Goal: Task Accomplishment & Management: Use online tool/utility

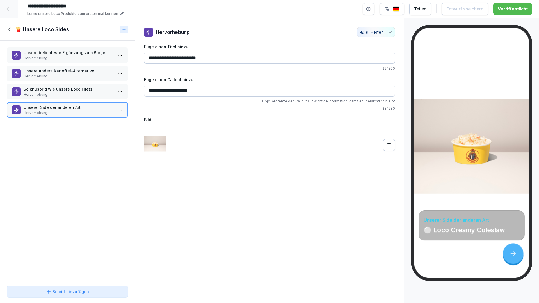
click at [8, 10] on icon at bounding box center [9, 9] width 4 height 4
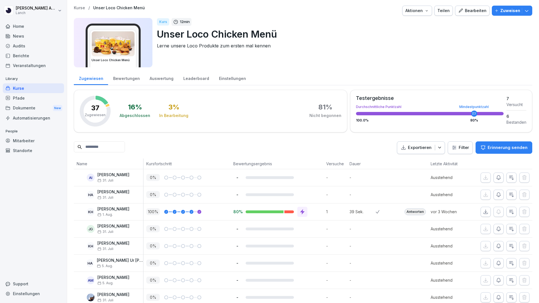
click at [28, 88] on div "Kurse" at bounding box center [33, 88] width 61 height 10
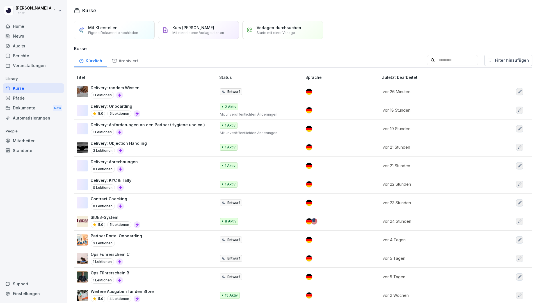
click at [437, 60] on input at bounding box center [452, 60] width 51 height 11
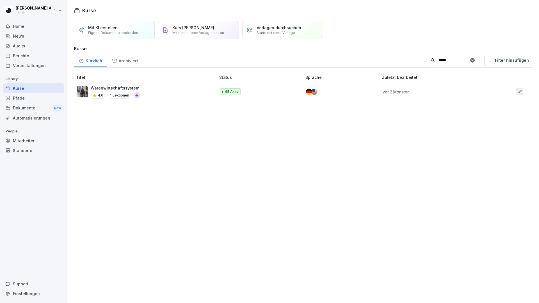
type input "*****"
click at [152, 90] on div "Warenwirtschaftssystem 4.6 4 Lektionen" at bounding box center [144, 92] width 134 height 14
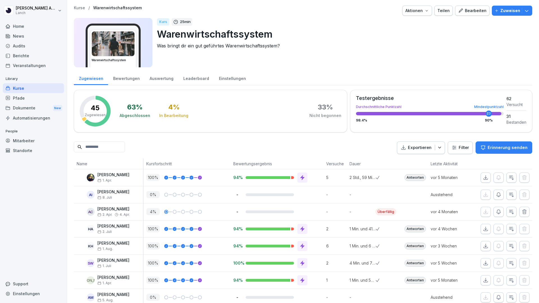
click at [466, 11] on div "Bearbeiten" at bounding box center [472, 11] width 28 height 6
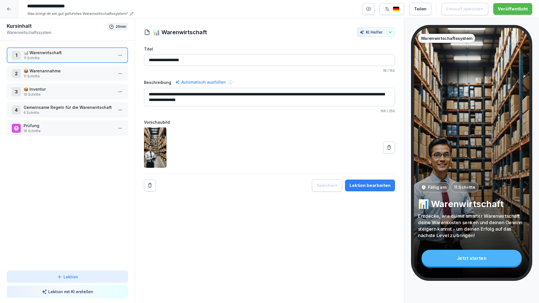
click at [70, 56] on p "11 Schritte" at bounding box center [69, 58] width 90 height 5
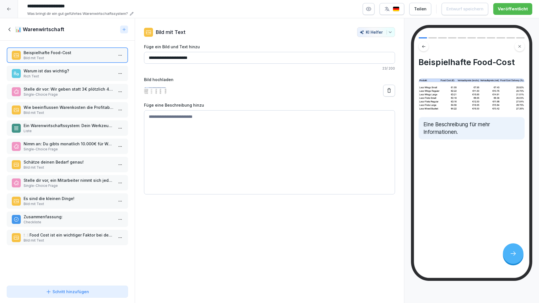
click at [73, 77] on p "Rich Text" at bounding box center [69, 76] width 90 height 5
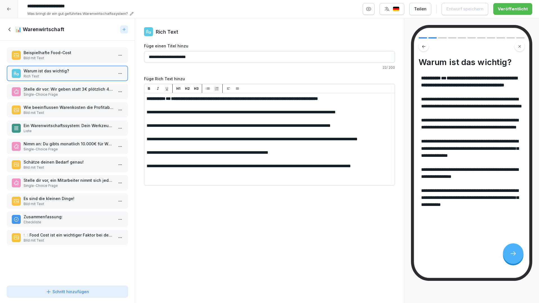
click at [10, 30] on icon at bounding box center [10, 29] width 6 height 6
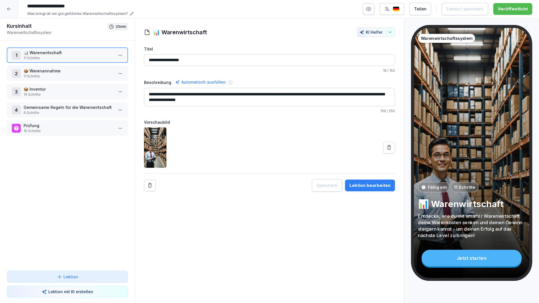
click at [65, 76] on p "11 Schritte" at bounding box center [69, 76] width 90 height 5
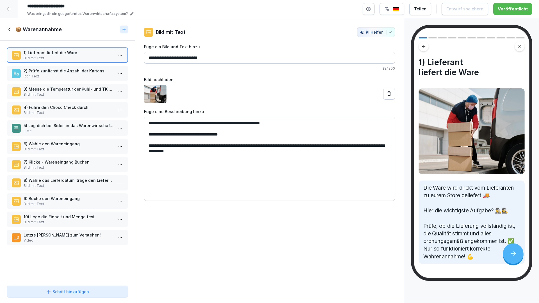
click at [41, 107] on p "4) Führe den Choco Check durch" at bounding box center [69, 107] width 90 height 6
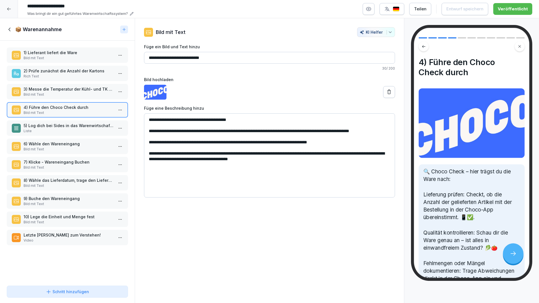
click at [45, 147] on p "6) Wähle den Wareneingang" at bounding box center [69, 144] width 90 height 6
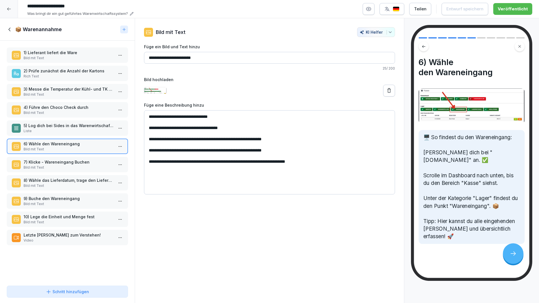
click at [53, 107] on p "4) Führe den Choco Check durch" at bounding box center [69, 107] width 90 height 6
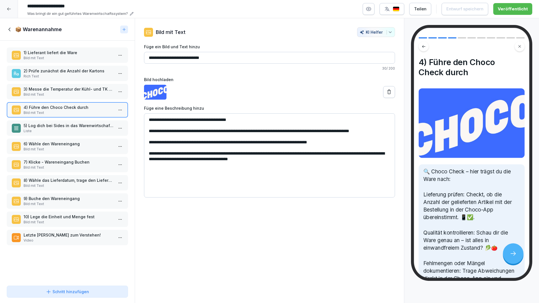
click at [53, 94] on p "Bild mit Text" at bounding box center [69, 94] width 90 height 5
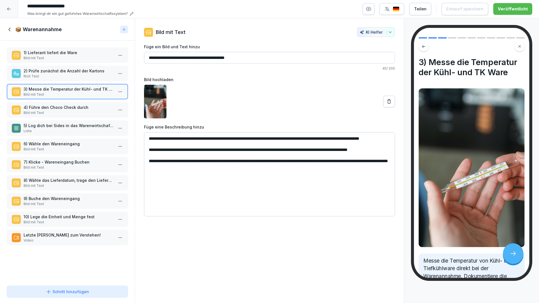
click at [10, 28] on icon at bounding box center [9, 30] width 2 height 4
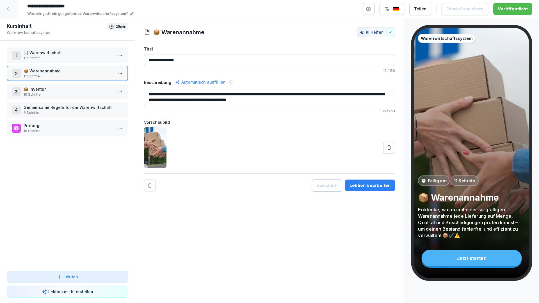
click at [10, 12] on div at bounding box center [9, 9] width 18 height 18
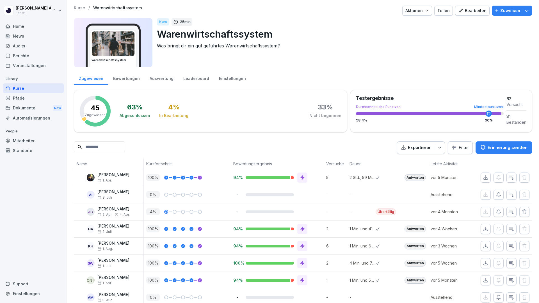
click at [32, 86] on div "Kurse" at bounding box center [33, 88] width 61 height 10
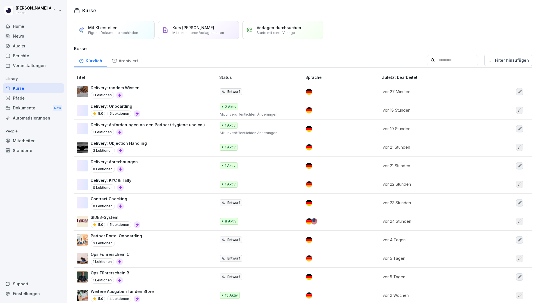
click at [436, 62] on input at bounding box center [452, 60] width 51 height 11
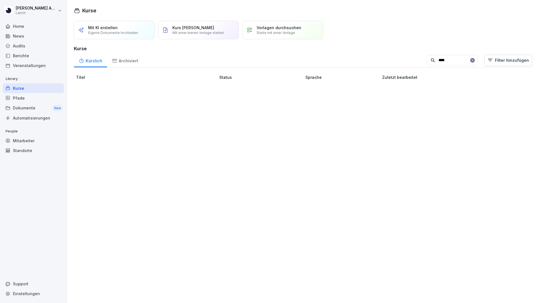
type input "*****"
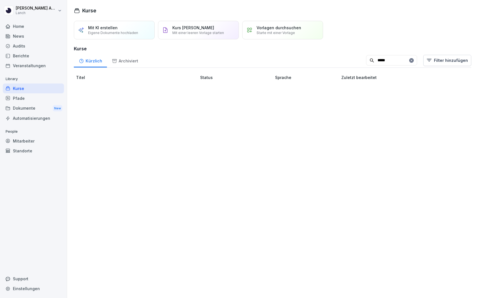
drag, startPoint x: 393, startPoint y: 58, endPoint x: 361, endPoint y: 58, distance: 31.7
click at [361, 58] on div "Kürzlich Archiviert ***** Filter hinzufügen" at bounding box center [273, 60] width 398 height 15
type input "*****"
click at [108, 88] on p "Warenwirtschaftssystem" at bounding box center [116, 88] width 50 height 6
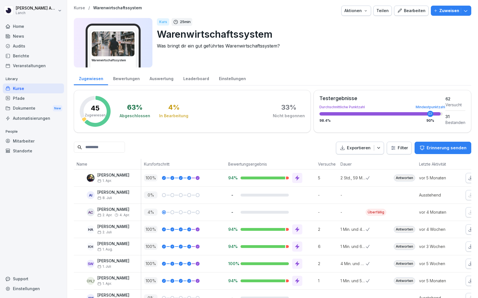
click at [409, 12] on div "Bearbeiten" at bounding box center [411, 11] width 28 height 6
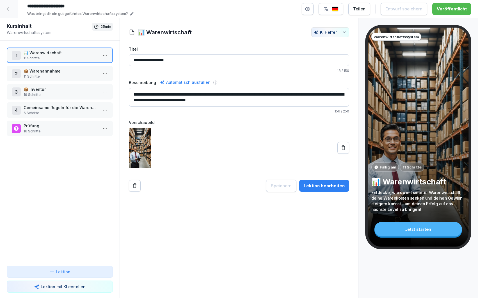
click at [44, 73] on p "📦 Warenannahme" at bounding box center [61, 71] width 75 height 6
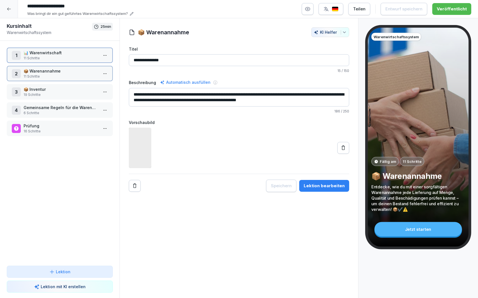
click at [44, 73] on p "📦 Warenannahme" at bounding box center [61, 71] width 75 height 6
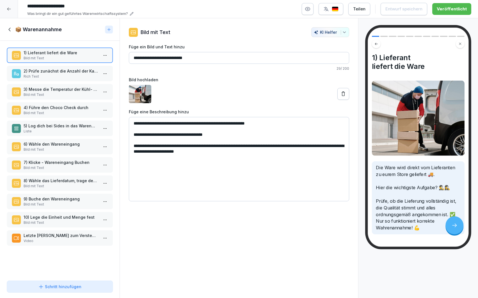
click at [61, 74] on p "Rich Text" at bounding box center [61, 76] width 75 height 5
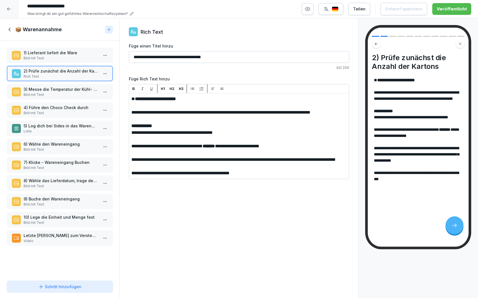
click at [60, 142] on p "6) Wähle den Wareneingang" at bounding box center [61, 144] width 75 height 6
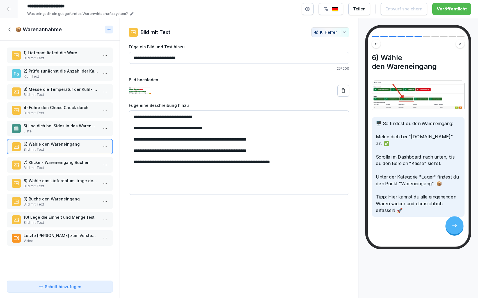
click at [58, 161] on p "7) Klicke - Wareneingang Buchen" at bounding box center [61, 162] width 75 height 6
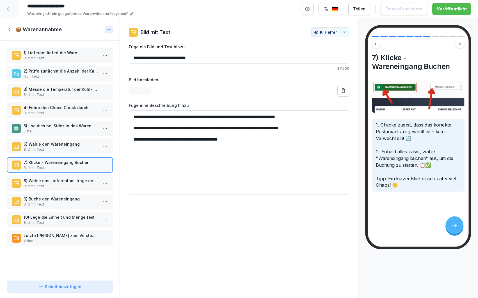
click at [56, 185] on p "Bild mit Text" at bounding box center [61, 185] width 75 height 5
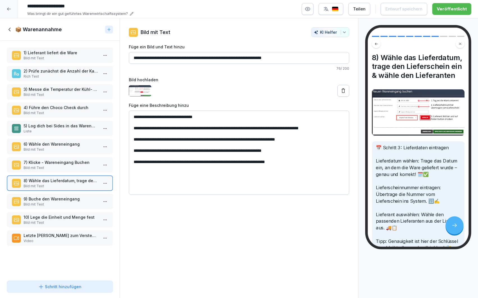
click at [54, 197] on p "9) Buche den Wareneingang" at bounding box center [61, 199] width 75 height 6
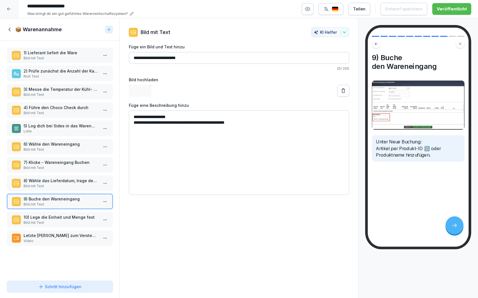
click at [53, 211] on div "1) Lieferant liefert die Ware Bild mit Text 2) Prüfe zunächst die Anzahl der Ka…" at bounding box center [60, 159] width 120 height 237
click at [53, 220] on p "Bild mit Text" at bounding box center [61, 222] width 75 height 5
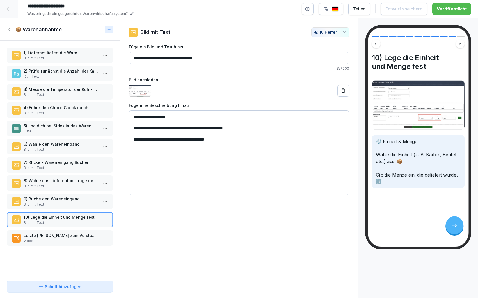
click at [49, 127] on p "5) Log dich bei Sides in das Warenwirtschaftssystem (WaWi) ein" at bounding box center [61, 126] width 75 height 6
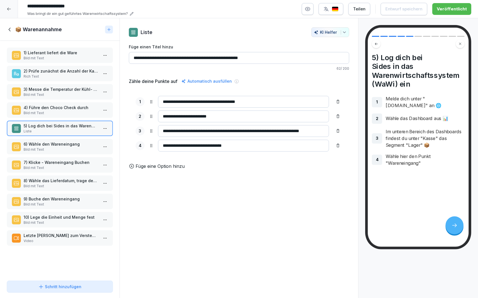
click at [49, 110] on p "4) Führe den Choco Check durch" at bounding box center [61, 107] width 75 height 6
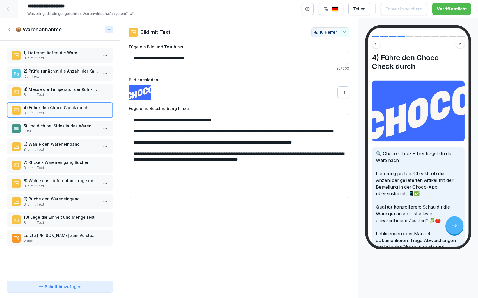
click at [48, 93] on p "Bild mit Text" at bounding box center [61, 94] width 75 height 5
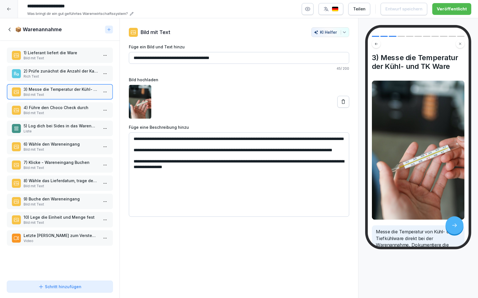
click at [49, 72] on p "2) Prüfe zunächst die Anzahl der Kartons" at bounding box center [61, 71] width 75 height 6
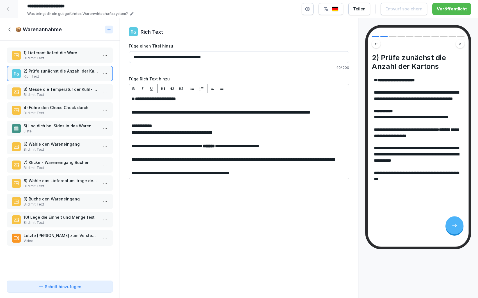
click at [10, 29] on icon at bounding box center [10, 29] width 6 height 6
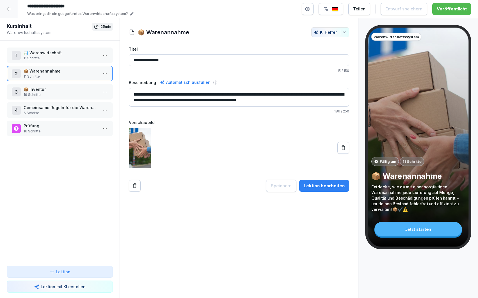
click at [57, 111] on p "6 Schritte" at bounding box center [61, 112] width 75 height 5
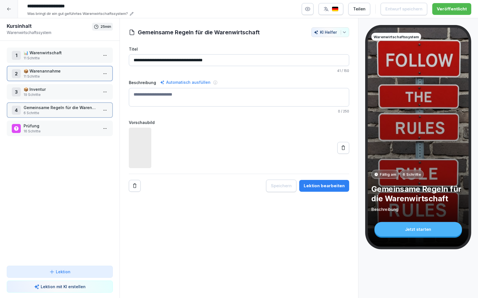
click at [57, 111] on p "6 Schritte" at bounding box center [61, 112] width 75 height 5
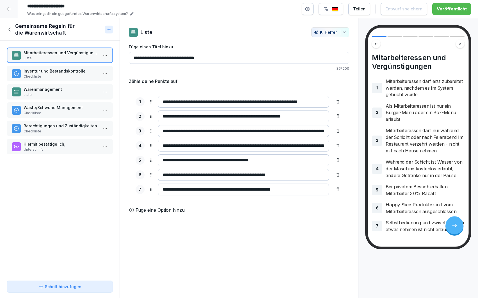
click at [10, 29] on icon at bounding box center [10, 29] width 6 height 6
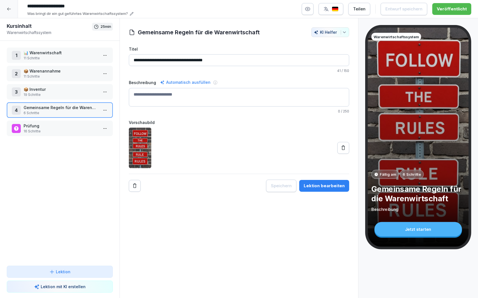
click at [50, 60] on p "11 Schritte" at bounding box center [61, 58] width 75 height 5
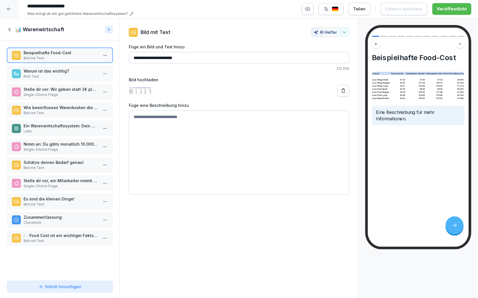
click at [9, 30] on icon at bounding box center [10, 29] width 6 height 6
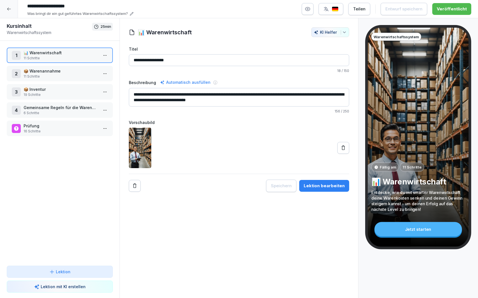
click at [9, 9] on icon at bounding box center [9, 9] width 4 height 4
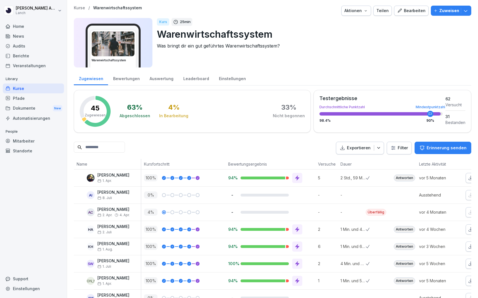
click at [29, 88] on div "Kurse" at bounding box center [33, 88] width 61 height 10
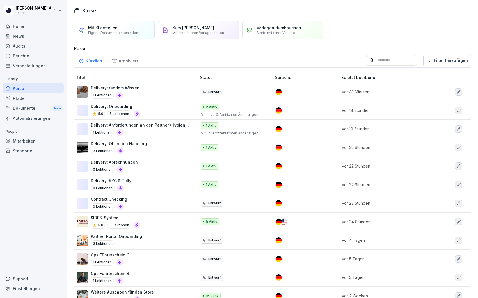
click at [380, 62] on input at bounding box center [391, 60] width 51 height 11
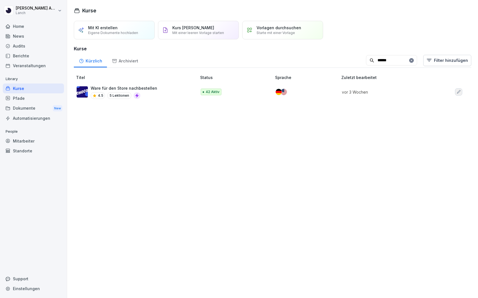
type input "******"
click at [151, 90] on p "Ware für den Store nachbestellen" at bounding box center [124, 88] width 67 height 6
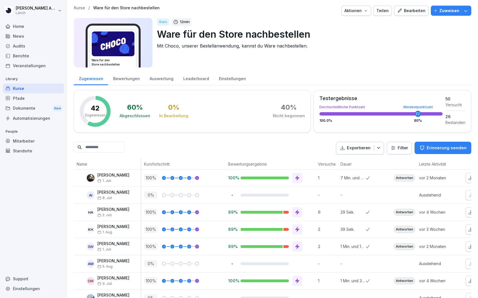
click at [409, 12] on div "Bearbeiten" at bounding box center [411, 11] width 28 height 6
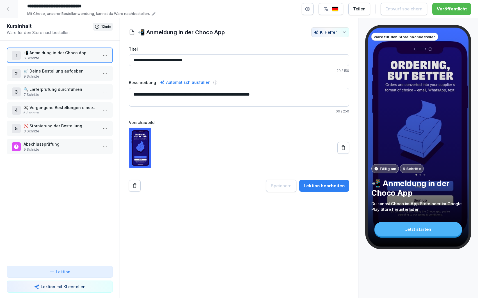
click at [59, 75] on p "9 Schritte" at bounding box center [61, 76] width 75 height 5
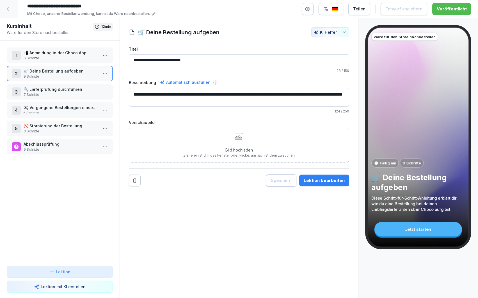
click at [58, 92] on p "🔍 Lieferprüfung durchführen" at bounding box center [61, 89] width 75 height 6
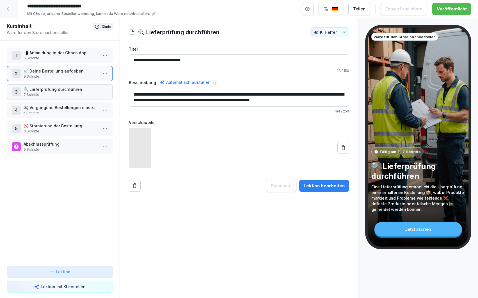
click at [58, 92] on p "🔍 Lieferprüfung durchführen" at bounding box center [61, 89] width 75 height 6
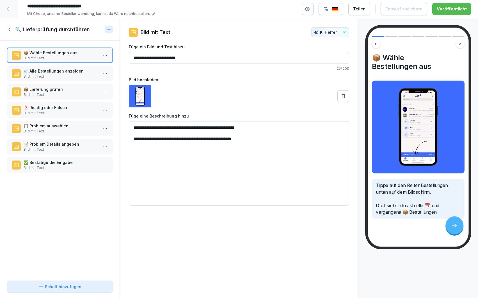
click at [80, 75] on p "Bild mit Text" at bounding box center [61, 76] width 75 height 5
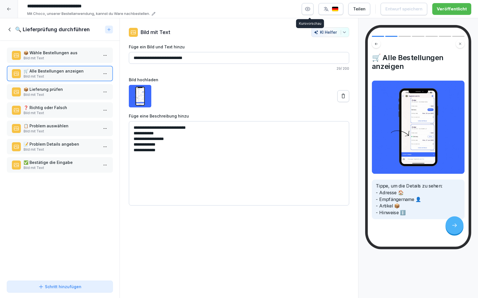
click at [309, 9] on icon "button" at bounding box center [307, 8] width 1 height 1
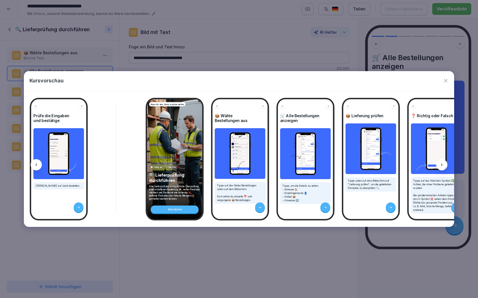
scroll to position [0, 1145]
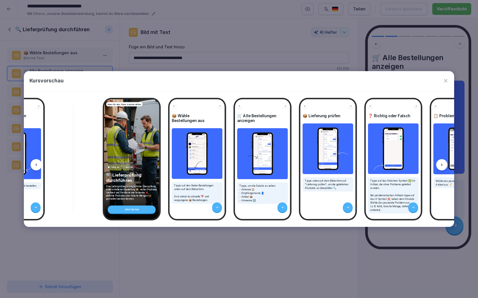
click at [262, 166] on img at bounding box center [262, 153] width 51 height 51
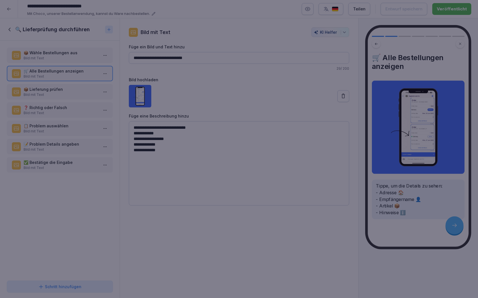
click at [244, 269] on div at bounding box center [239, 149] width 478 height 298
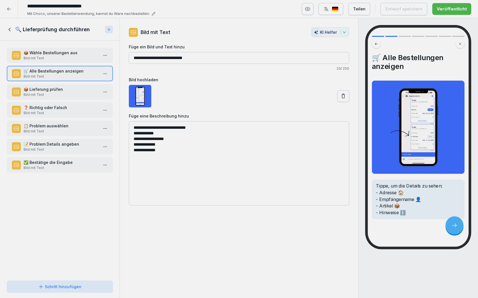
click at [244, 269] on div at bounding box center [239, 149] width 478 height 298
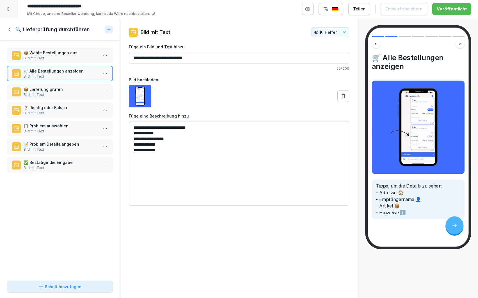
click at [72, 115] on p "Bild mit Text" at bounding box center [61, 112] width 75 height 5
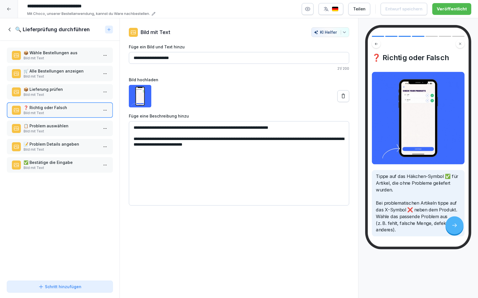
click at [73, 127] on p "📋 Problem auswählen" at bounding box center [61, 126] width 75 height 6
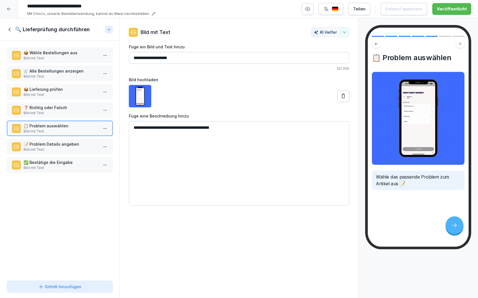
click at [67, 148] on p "Bild mit Text" at bounding box center [61, 149] width 75 height 5
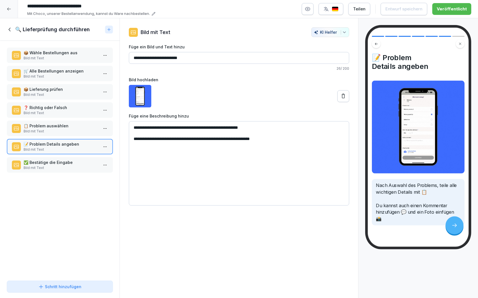
click at [73, 162] on p "✅ Bestätige die Eingabe" at bounding box center [61, 162] width 75 height 6
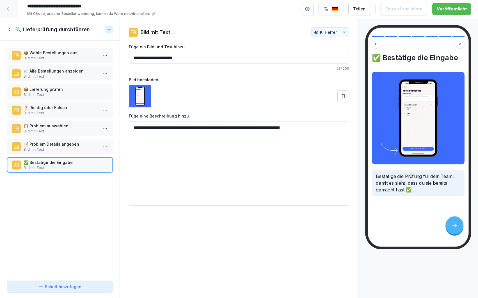
click at [10, 29] on icon at bounding box center [10, 29] width 6 height 6
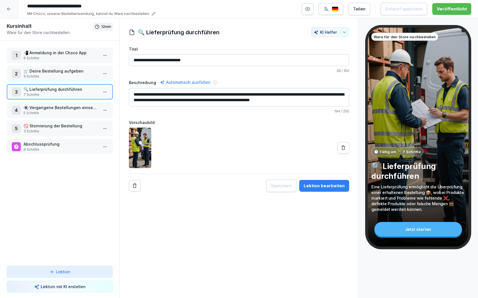
click at [47, 112] on p "5 Schritte" at bounding box center [61, 112] width 75 height 5
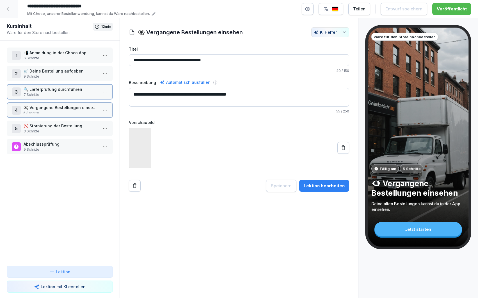
click at [47, 112] on p "5 Schritte" at bounding box center [61, 112] width 75 height 5
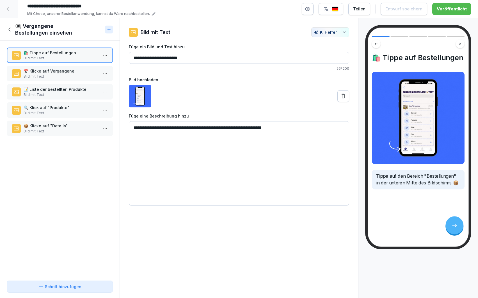
click at [60, 95] on p "Bild mit Text" at bounding box center [61, 94] width 75 height 5
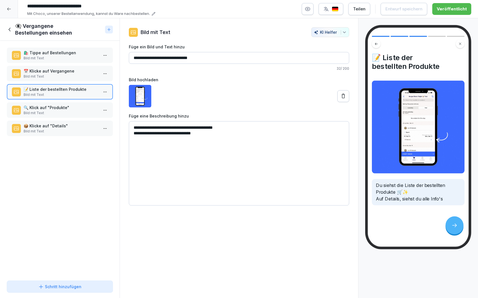
click at [63, 75] on p "Bild mit Text" at bounding box center [61, 76] width 75 height 5
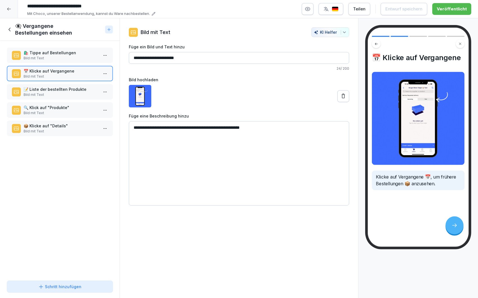
click at [10, 29] on icon at bounding box center [10, 29] width 6 height 6
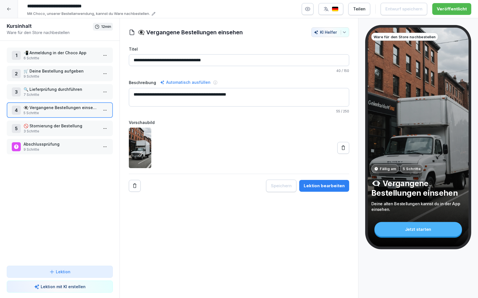
click at [53, 93] on p "7 Schritte" at bounding box center [61, 94] width 75 height 5
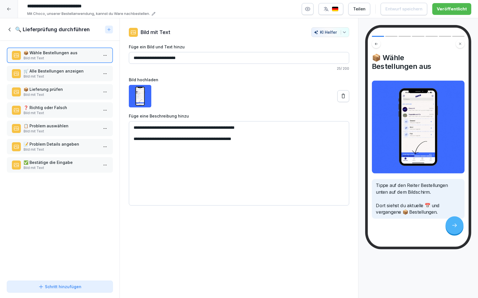
click at [60, 79] on div "🛒 Alle Bestellungen anzeigen Bild mit Text" at bounding box center [60, 73] width 106 height 15
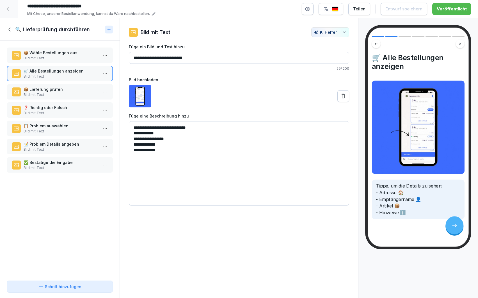
click at [61, 89] on p "📦 Lieferung prüfen" at bounding box center [61, 89] width 75 height 6
